Goal: Task Accomplishment & Management: Manage account settings

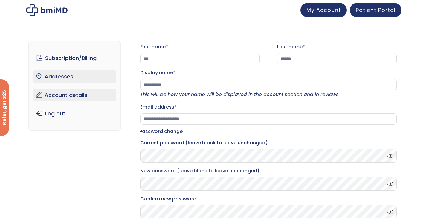
click at [62, 78] on link "Addresses" at bounding box center [74, 77] width 83 height 13
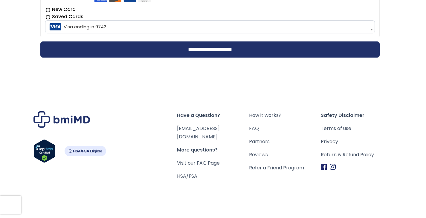
scroll to position [227, 0]
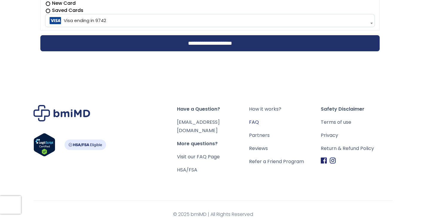
click at [253, 121] on link "FAQ" at bounding box center [285, 122] width 72 height 8
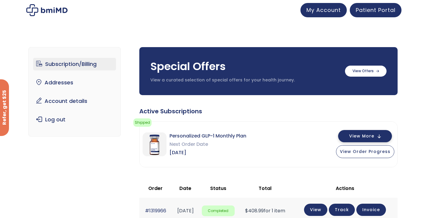
click at [366, 133] on button "View More" at bounding box center [365, 136] width 54 height 12
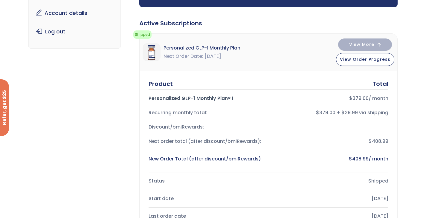
scroll to position [179, 0]
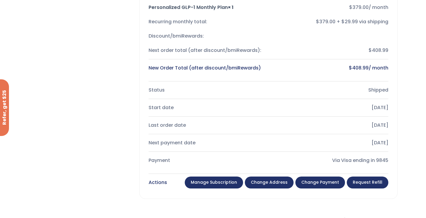
click at [363, 181] on link "Request Refill" at bounding box center [368, 183] width 42 height 12
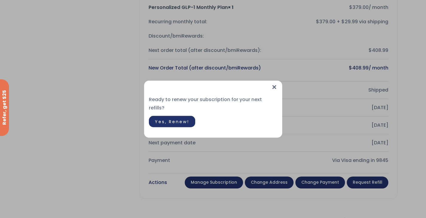
click at [176, 119] on span "Yes, Renew!" at bounding box center [172, 122] width 34 height 6
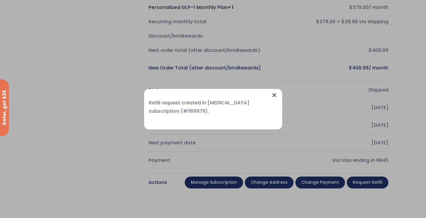
click at [273, 94] on span "×" at bounding box center [274, 95] width 6 height 13
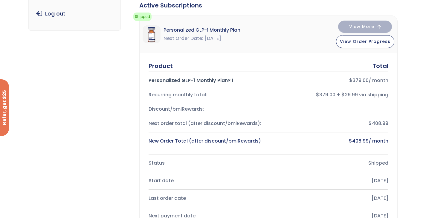
scroll to position [0, 0]
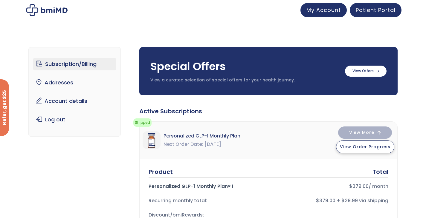
click at [367, 145] on span "View Order Progress" at bounding box center [365, 147] width 51 height 6
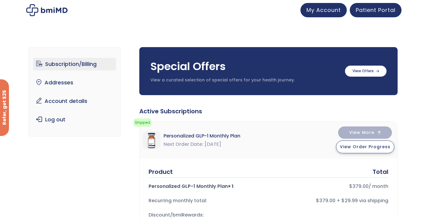
click at [371, 144] on span "View Order Progress" at bounding box center [365, 147] width 51 height 6
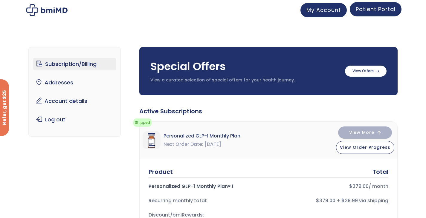
click at [369, 12] on span "Patient Portal" at bounding box center [376, 8] width 40 height 7
